Goal: Use online tool/utility: Utilize a website feature to perform a specific function

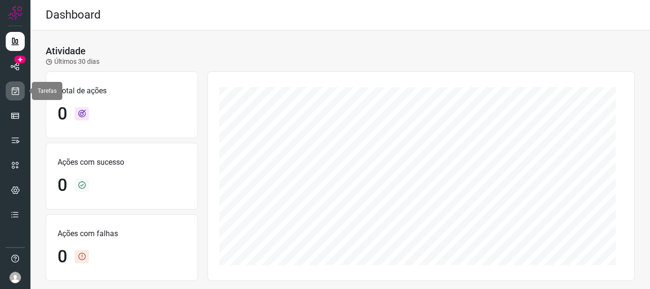
click at [18, 94] on icon at bounding box center [15, 91] width 10 height 10
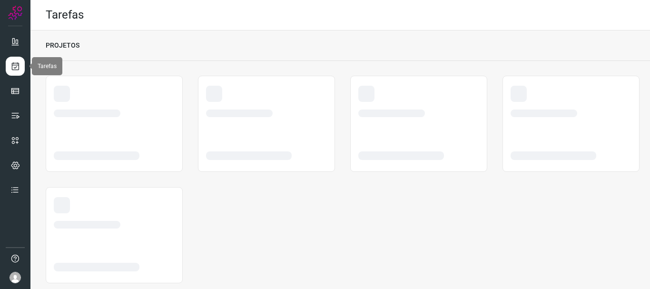
click at [15, 67] on icon at bounding box center [15, 66] width 10 height 10
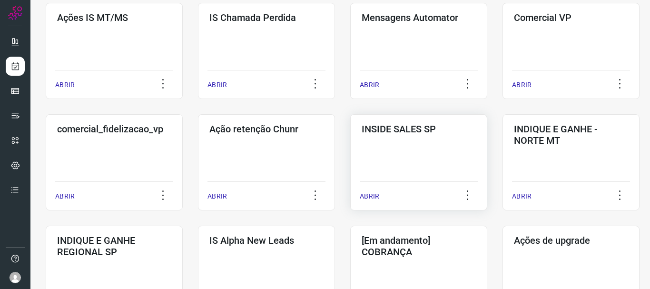
scroll to position [190, 0]
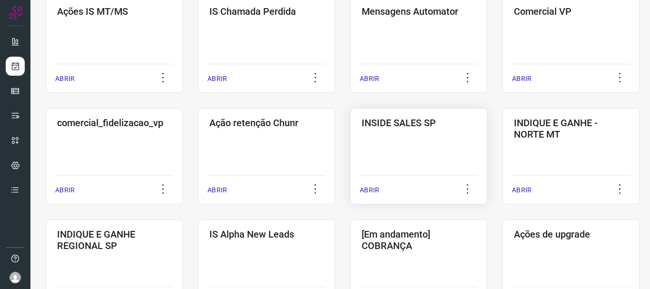
click at [373, 188] on p "ABRIR" at bounding box center [370, 190] width 20 height 10
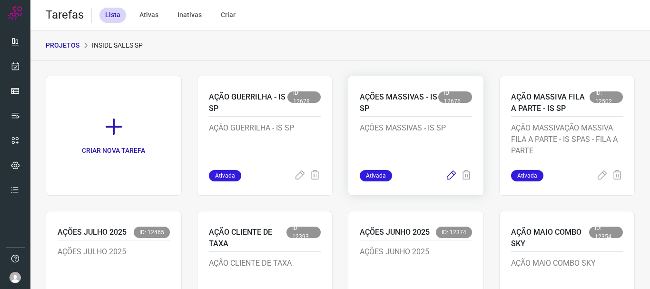
click at [445, 174] on icon at bounding box center [450, 175] width 11 height 11
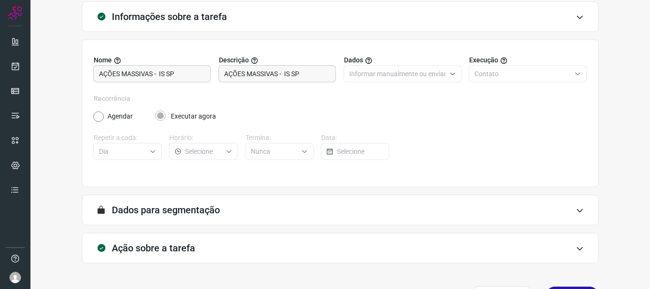
scroll to position [83, 0]
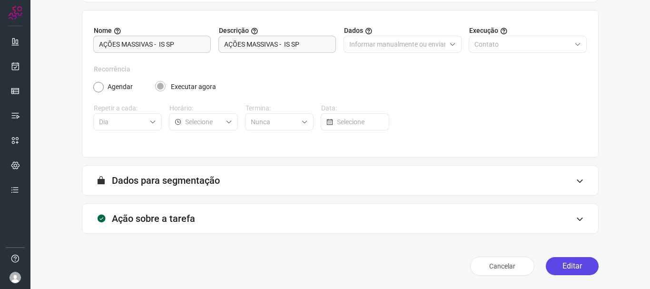
click at [565, 264] on button "Editar" at bounding box center [572, 266] width 53 height 18
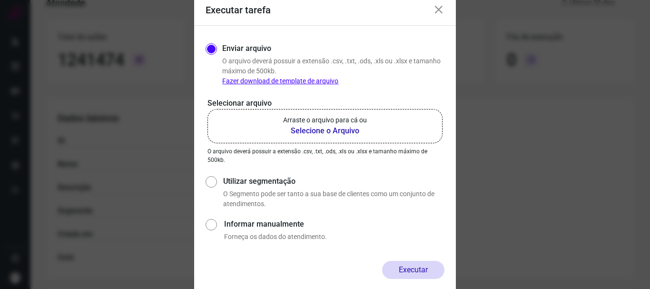
click at [330, 130] on b "Selecione o Arquivo" at bounding box center [325, 130] width 84 height 11
click at [0, 0] on input "Arraste o arquivo para cá ou Selecione o Arquivo" at bounding box center [0, 0] width 0 height 0
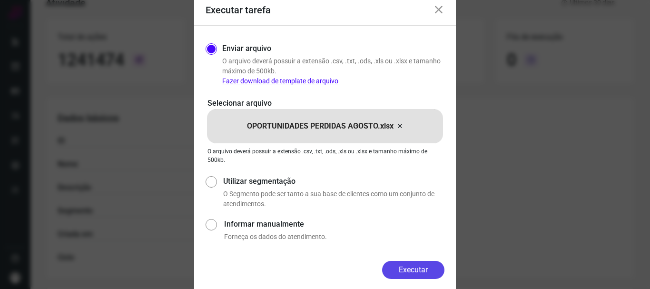
click at [421, 270] on button "Executar" at bounding box center [413, 270] width 62 height 18
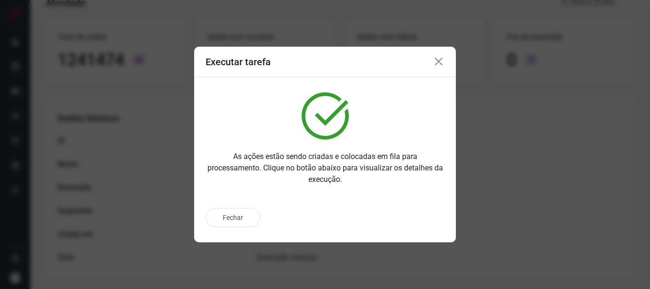
click at [443, 62] on icon at bounding box center [438, 61] width 11 height 11
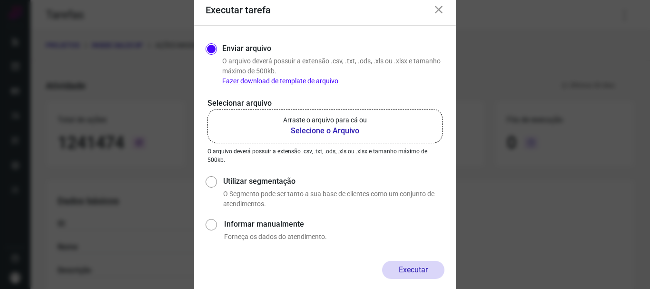
click at [332, 128] on b "Selecione o Arquivo" at bounding box center [325, 130] width 84 height 11
click at [0, 0] on input "Arraste o arquivo para cá ou Selecione o Arquivo" at bounding box center [0, 0] width 0 height 0
click at [438, 10] on icon at bounding box center [438, 9] width 11 height 11
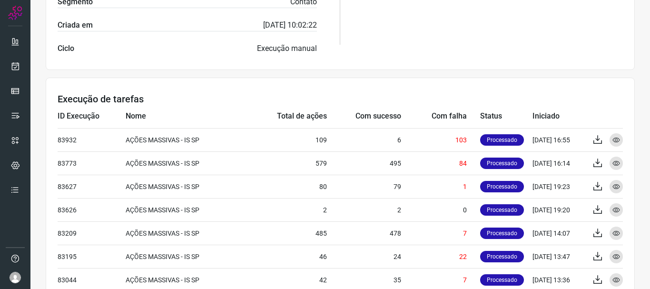
scroll to position [270, 0]
